Goal: Task Accomplishment & Management: Manage account settings

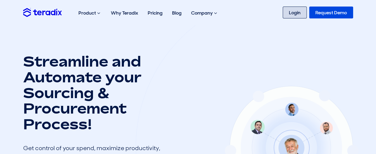
click at [291, 13] on link "Login" at bounding box center [294, 13] width 24 height 12
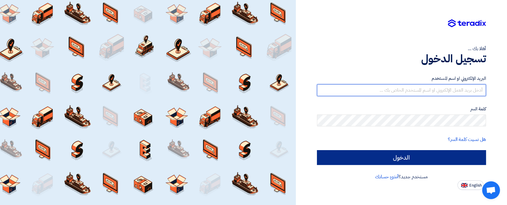
type input "sales@t-square.net"
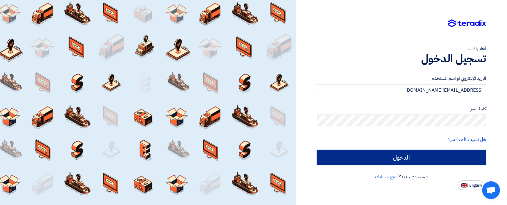
click at [387, 155] on input "الدخول" at bounding box center [401, 157] width 169 height 15
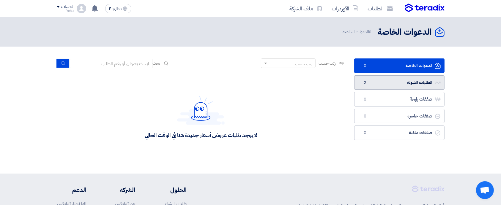
click at [403, 86] on link "الطلبات المقبولة الطلبات المقبولة 2" at bounding box center [399, 82] width 90 height 15
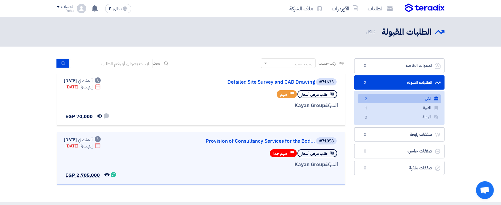
click at [401, 97] on link "الكل الكل 2" at bounding box center [399, 98] width 83 height 9
